Goal: Task Accomplishment & Management: Manage account settings

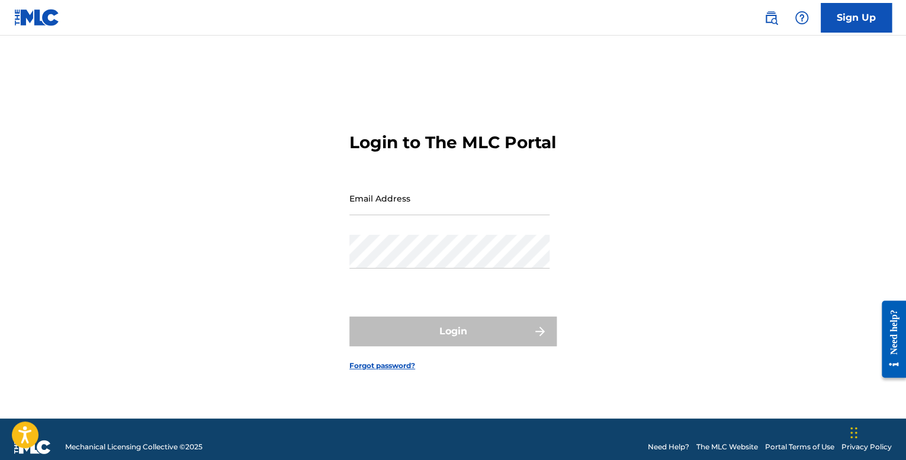
click at [395, 215] on input "Email Address" at bounding box center [449, 198] width 200 height 34
type input "[EMAIL_ADDRESS][DOMAIN_NAME]"
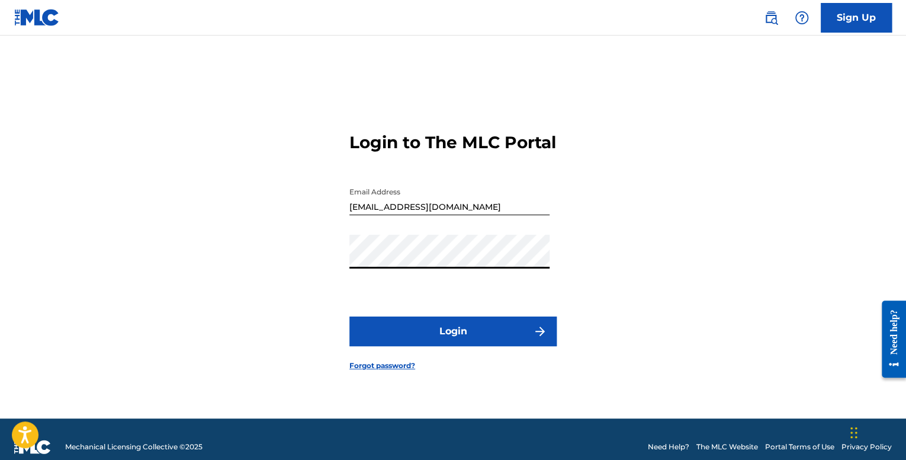
click at [442, 342] on button "Login" at bounding box center [452, 331] width 207 height 30
